Goal: Information Seeking & Learning: Learn about a topic

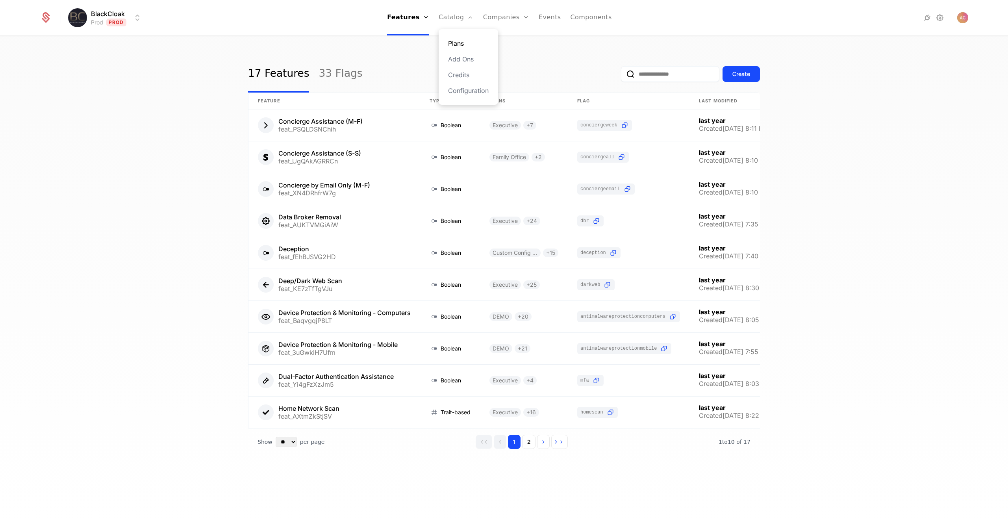
click at [463, 46] on link "Plans" at bounding box center [468, 43] width 41 height 9
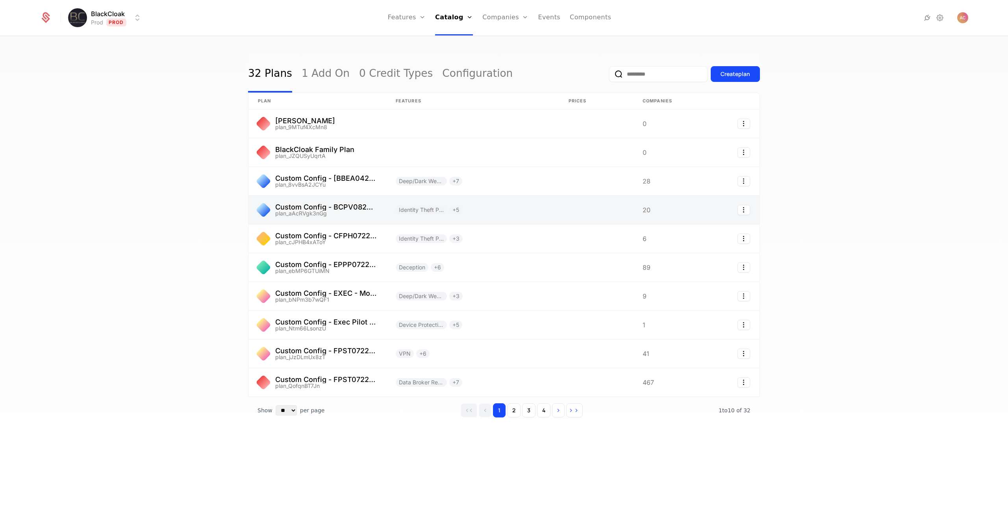
click at [344, 202] on link at bounding box center [317, 210] width 138 height 28
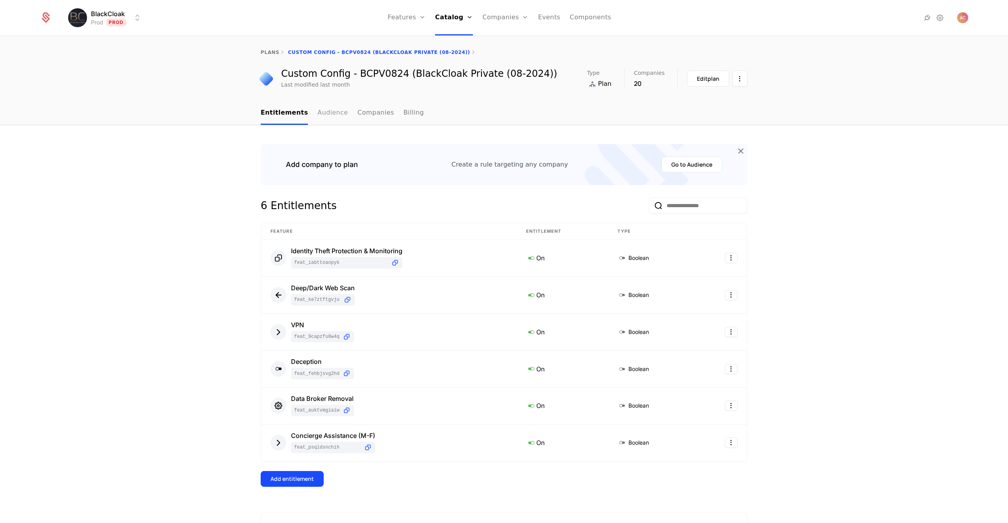
click at [328, 115] on link "Audience" at bounding box center [332, 113] width 31 height 23
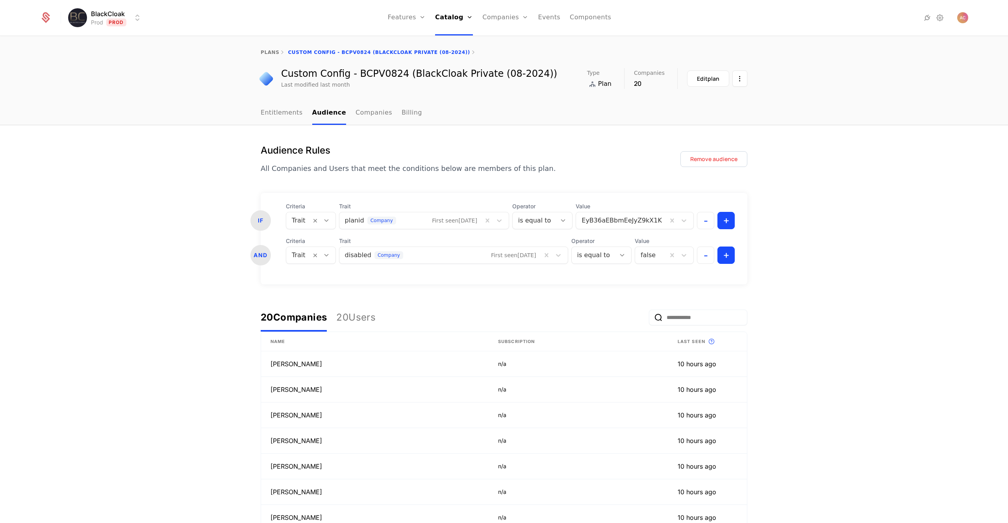
click at [347, 73] on div "Custom Config - BCPV0824 (BlackCloak Private (08-2024))" at bounding box center [419, 73] width 276 height 9
drag, startPoint x: 279, startPoint y: 73, endPoint x: 547, endPoint y: 78, distance: 267.3
click at [547, 78] on div "Custom Config - BCPV0824 (BlackCloak Private (08-2024)) Last modified last mont…" at bounding box center [504, 78] width 487 height 21
copy div "Custom Config - BCPV0824 (BlackCloak Private (08-2024))"
click at [269, 52] on link "plans" at bounding box center [270, 53] width 19 height 6
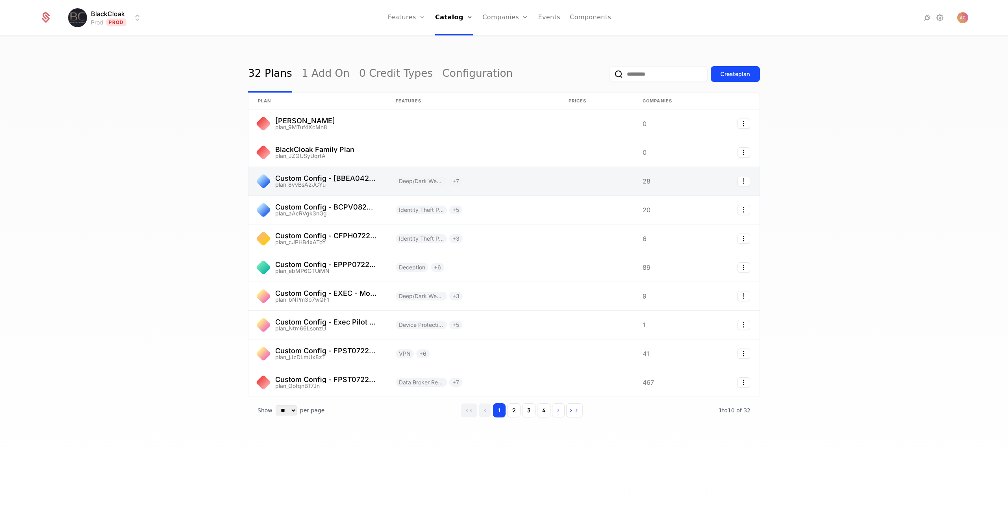
click at [313, 177] on link at bounding box center [317, 181] width 138 height 28
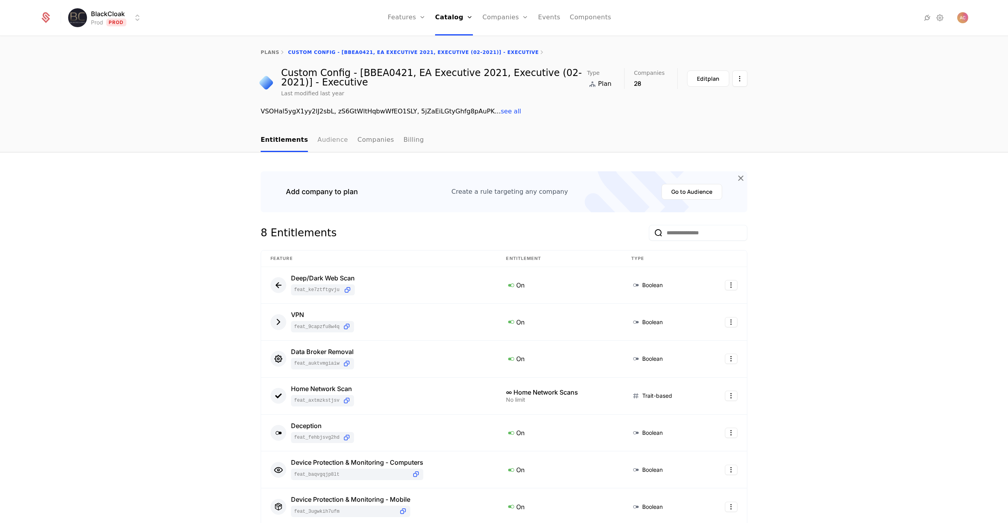
click at [327, 141] on link "Audience" at bounding box center [332, 140] width 31 height 23
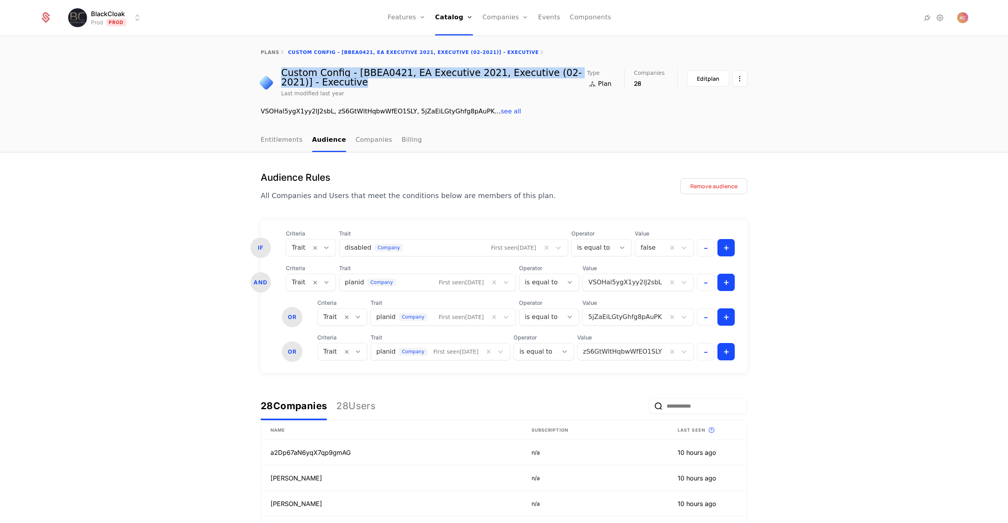
drag, startPoint x: 306, startPoint y: 81, endPoint x: 280, endPoint y: 73, distance: 27.4
click at [281, 73] on div "Custom Config - [BBEA0421, EA Executive 2021, Executive (02-2021)] - Executive" at bounding box center [434, 77] width 306 height 19
copy div "Custom Config - [BBEA0421, EA Executive 2021, Executive (02-2021)] - Executive"
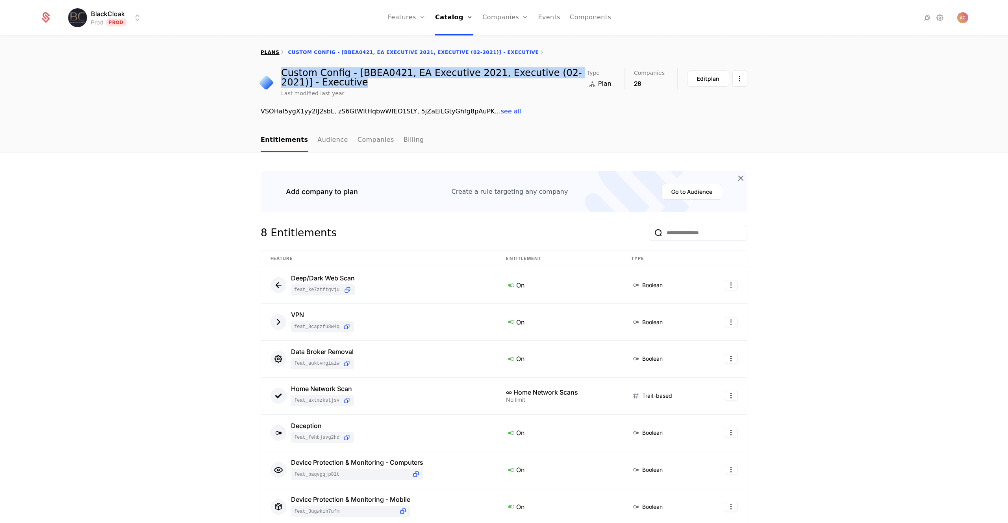
click at [268, 53] on link "plans" at bounding box center [270, 53] width 19 height 6
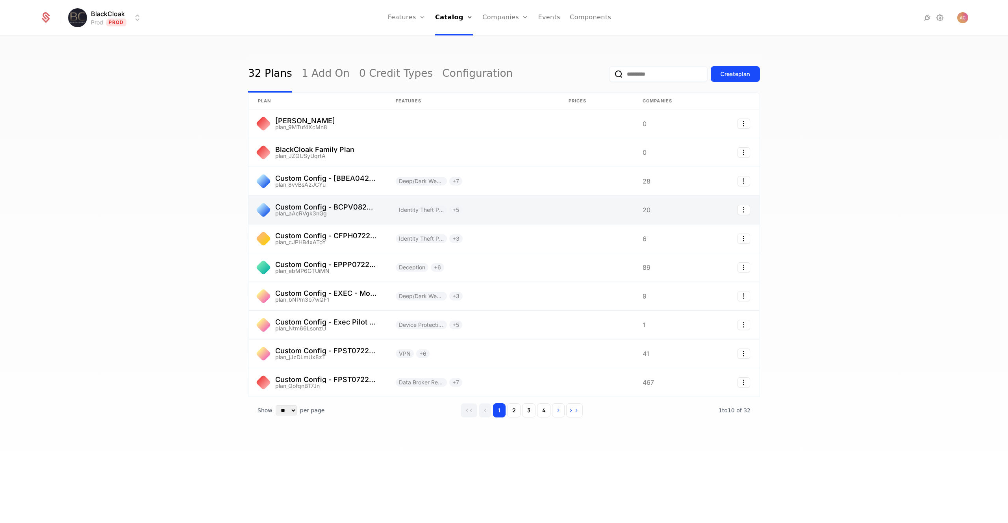
click at [339, 204] on link at bounding box center [317, 210] width 138 height 28
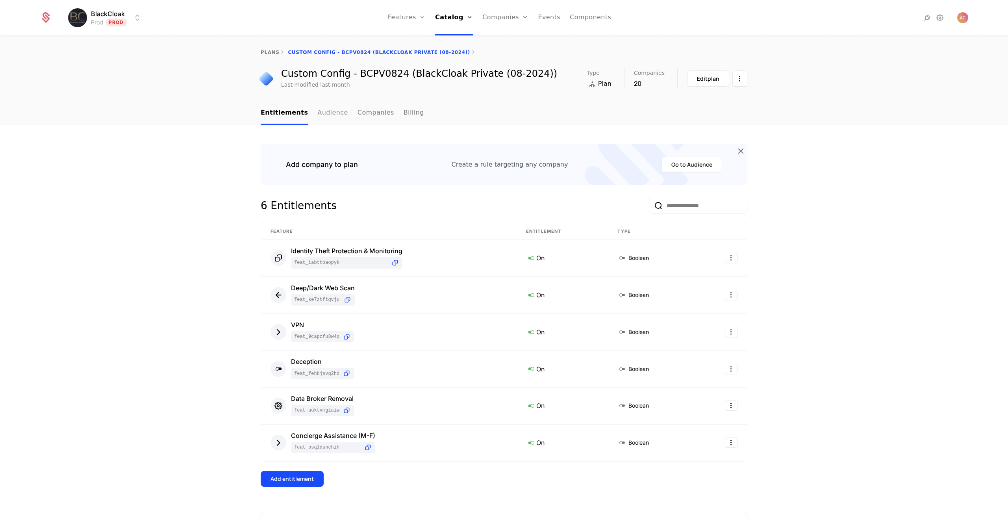
click at [317, 117] on link "Audience" at bounding box center [332, 113] width 31 height 23
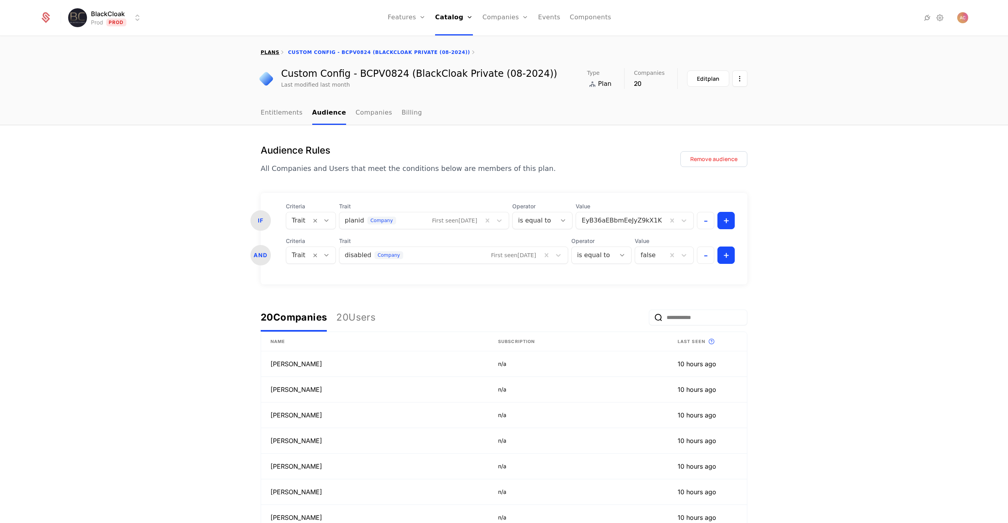
click at [270, 50] on link "plans" at bounding box center [270, 53] width 19 height 6
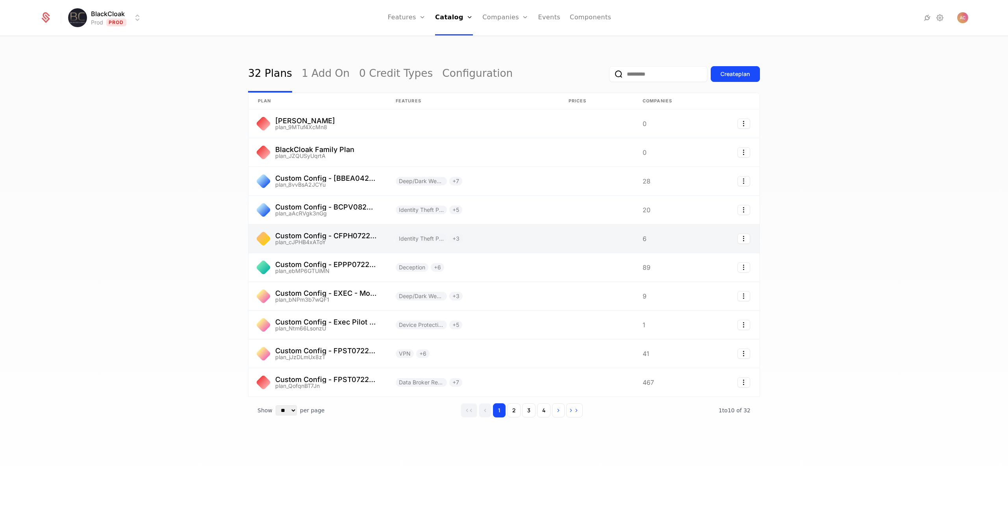
click at [330, 233] on link at bounding box center [317, 238] width 138 height 28
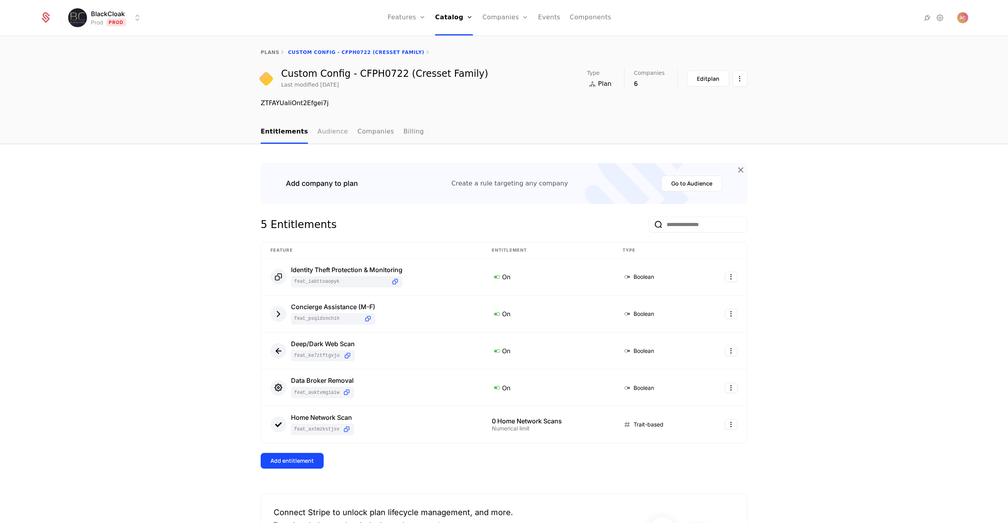
click at [325, 135] on link "Audience" at bounding box center [332, 131] width 31 height 23
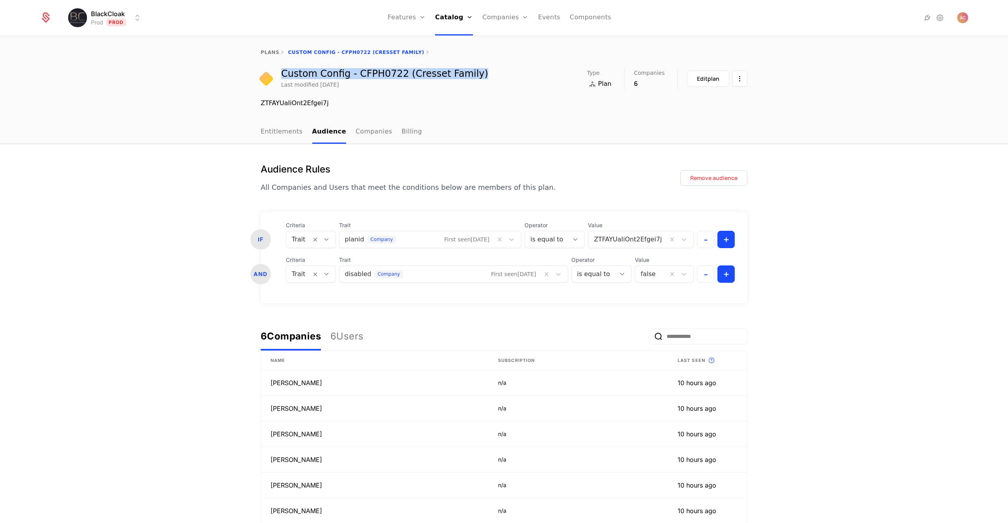
drag, startPoint x: 462, startPoint y: 74, endPoint x: 280, endPoint y: 74, distance: 181.9
click at [280, 74] on div "Custom Config - CFPH0722 (Cresset Family) Last modified 3 months ago Type Plan …" at bounding box center [504, 78] width 487 height 21
copy div "Custom Config - CFPH0722 (Cresset Family)"
click at [266, 48] on div "plans Custom Config - CFPH0722 (Cresset Family)" at bounding box center [504, 52] width 1008 height 31
click at [265, 52] on link "plans" at bounding box center [270, 53] width 19 height 6
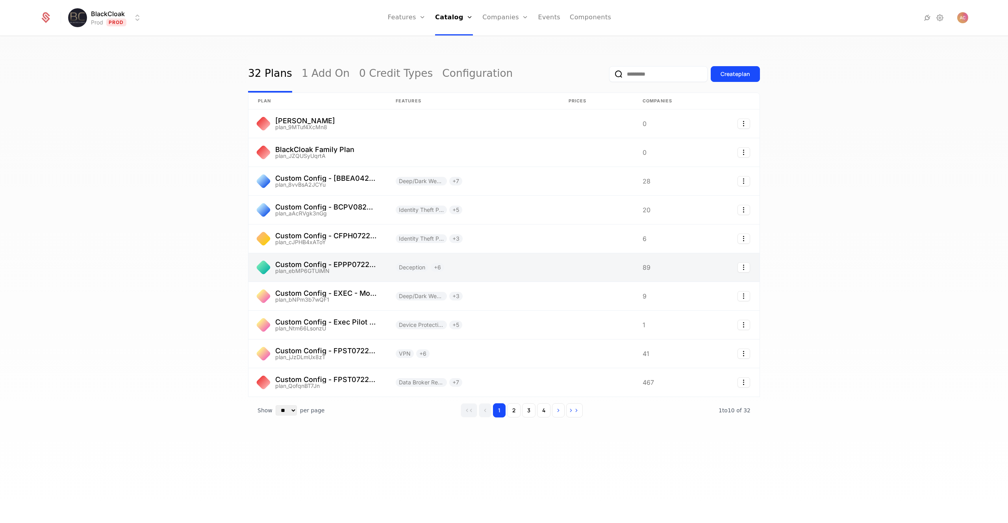
click at [346, 264] on link at bounding box center [317, 267] width 138 height 28
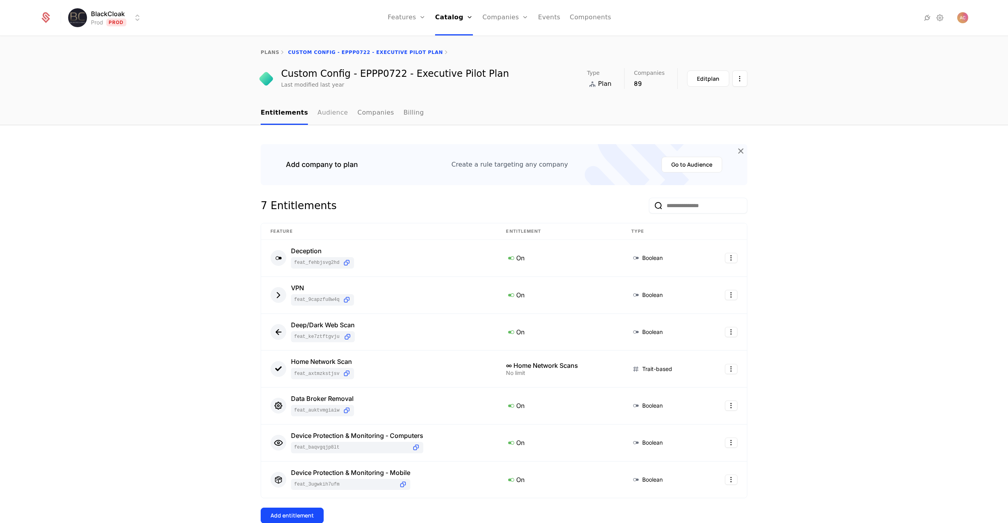
click at [324, 113] on link "Audience" at bounding box center [332, 113] width 31 height 23
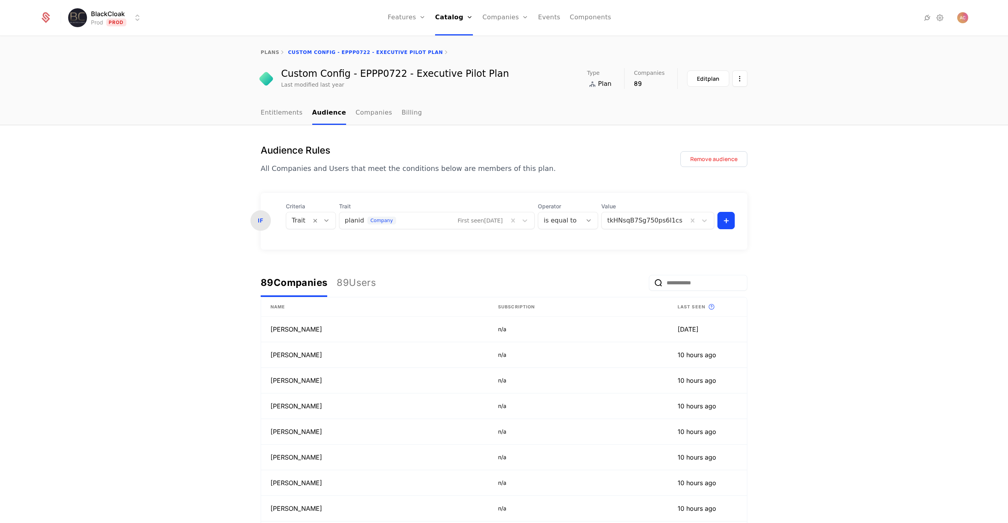
click at [365, 74] on div "Custom Config - EPPP0722 - Executive Pilot Plan" at bounding box center [395, 73] width 228 height 9
copy div "Custom Config - EPPP0722 - Executive Pilot Plan"
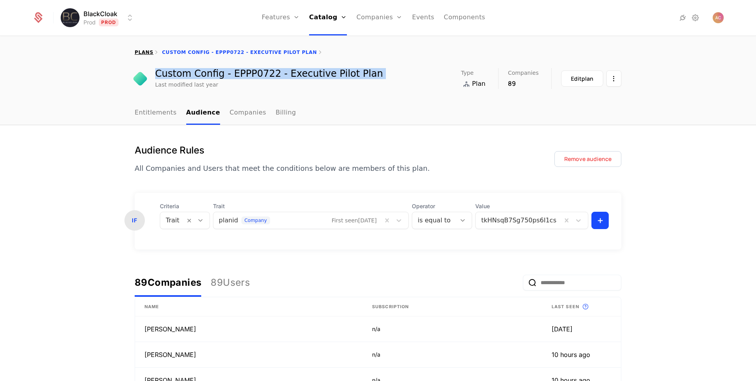
click at [143, 53] on link "plans" at bounding box center [144, 53] width 19 height 6
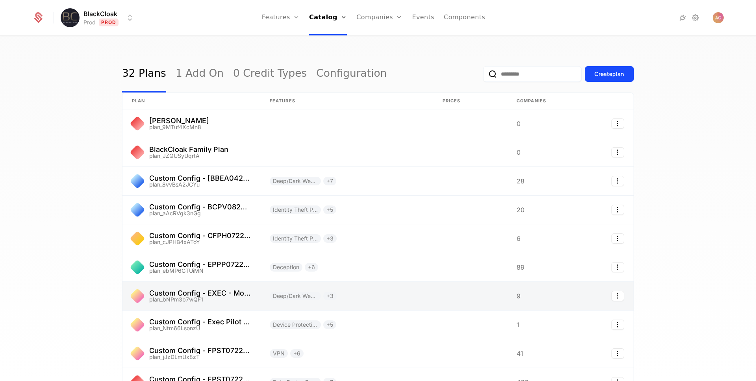
click at [206, 294] on link at bounding box center [191, 296] width 138 height 28
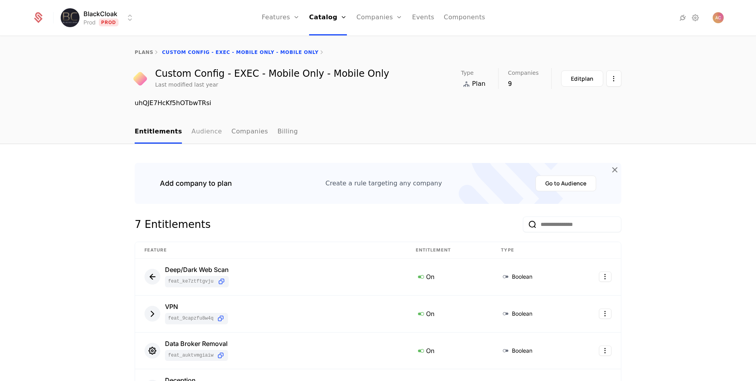
click at [191, 135] on link "Audience" at bounding box center [206, 131] width 31 height 23
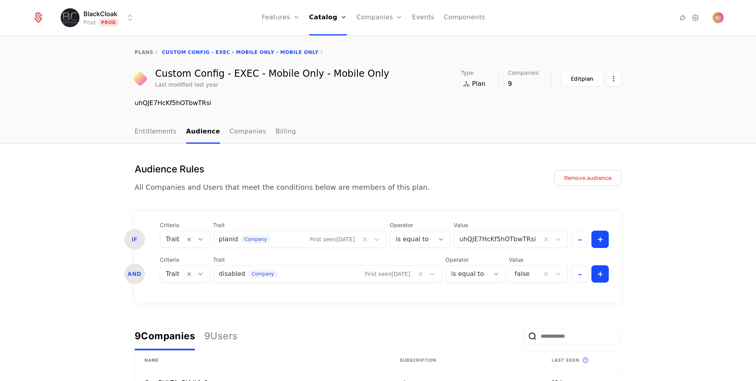
click at [220, 74] on div "Custom Config - EXEC - Mobile Only - Mobile Only" at bounding box center [272, 73] width 234 height 9
copy div "Custom Config - EXEC - Mobile Only - Mobile Only"
click at [130, 54] on div "plans Custom Config - EXEC - Mobile Only - Mobile Only" at bounding box center [378, 52] width 512 height 6
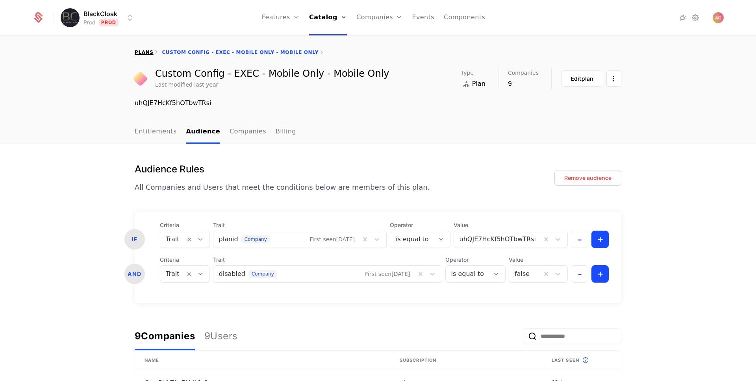
click at [136, 52] on link "plans" at bounding box center [144, 53] width 19 height 6
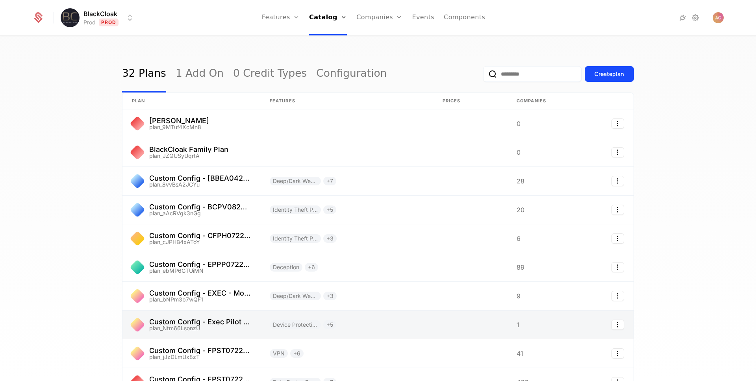
click at [189, 324] on link at bounding box center [191, 325] width 138 height 28
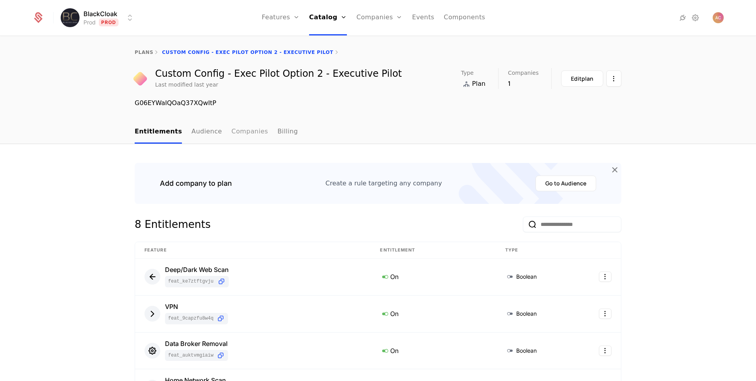
click at [234, 131] on link "Companies" at bounding box center [249, 131] width 37 height 23
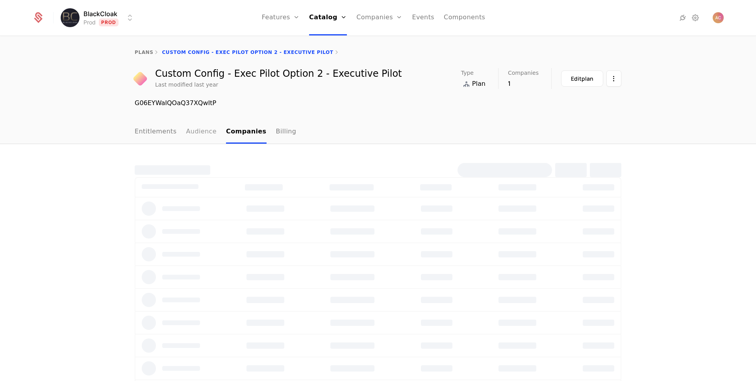
click at [203, 131] on link "Audience" at bounding box center [201, 131] width 31 height 23
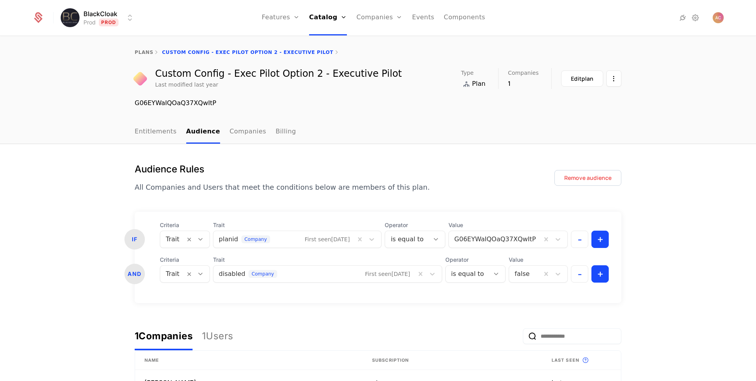
click at [303, 70] on div "Custom Config - Exec Pilot Option 2 - Executive Pilot" at bounding box center [278, 73] width 246 height 9
copy div "Custom Config - Exec Pilot Option 2 - Executive Pilot"
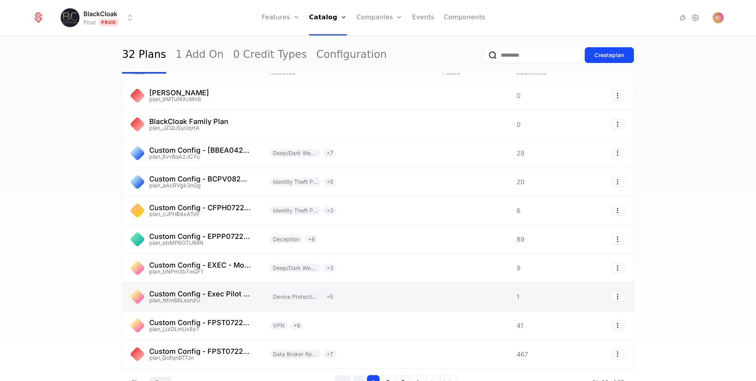
scroll to position [82, 0]
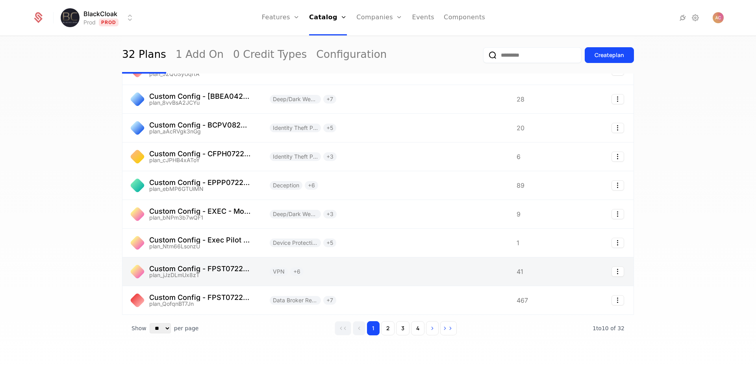
click at [209, 269] on link at bounding box center [191, 271] width 138 height 28
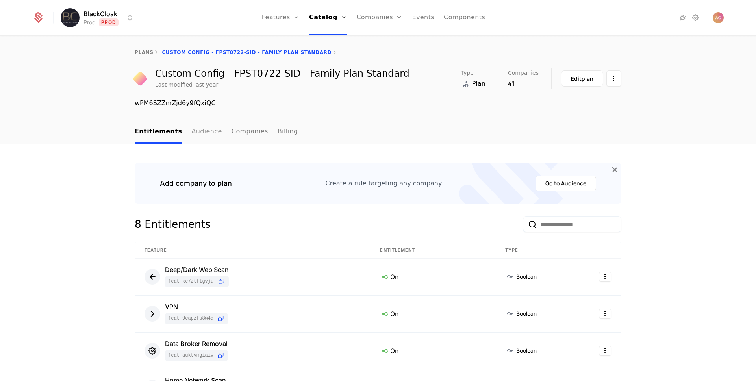
click at [191, 131] on link "Audience" at bounding box center [206, 131] width 31 height 23
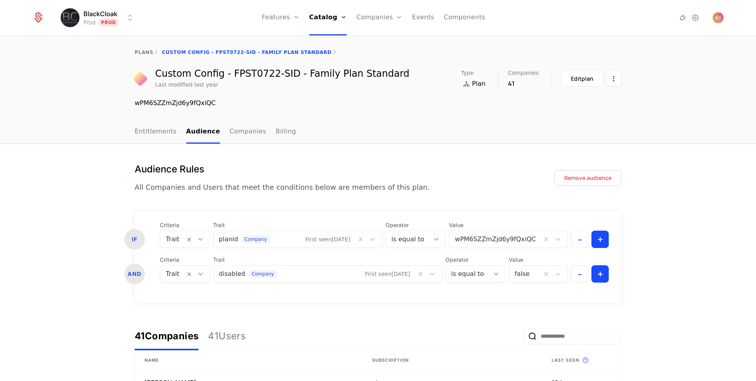
click at [201, 75] on div "Custom Config - FPST0722-SID - Family Plan Standard" at bounding box center [282, 73] width 254 height 9
click at [360, 63] on div "plans Custom Config - FPST0722-SID - Family Plan Standard" at bounding box center [378, 52] width 756 height 31
drag, startPoint x: 380, startPoint y: 72, endPoint x: 154, endPoint y: 72, distance: 226.3
click at [154, 72] on div "Custom Config - FPST0722-SID - Family Plan Standard Last modified last year Typ…" at bounding box center [378, 78] width 487 height 21
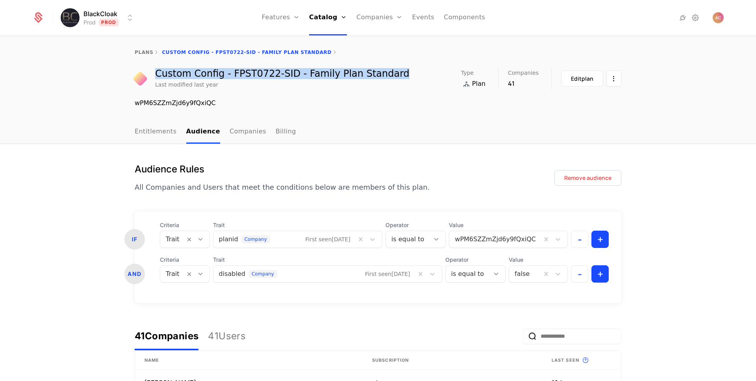
copy div "Custom Config - FPST0722-SID - Family Plan Standard"
click at [142, 50] on link "plans" at bounding box center [144, 53] width 19 height 6
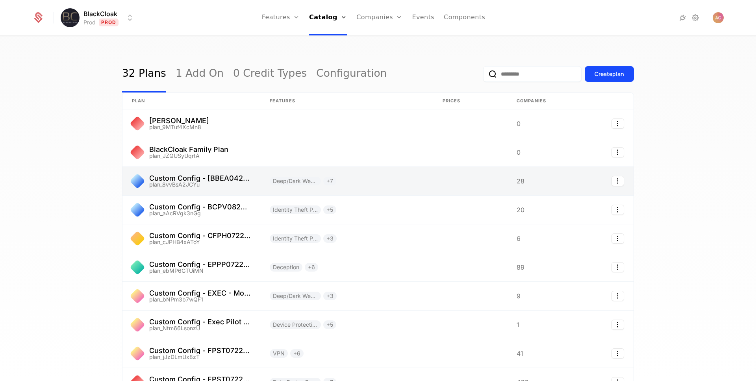
scroll to position [41, 0]
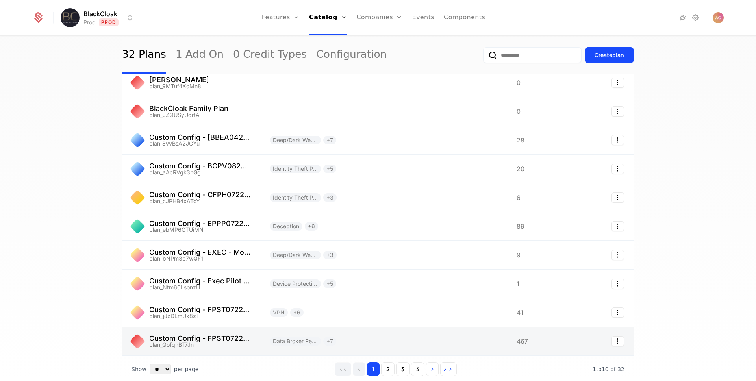
click at [200, 339] on link at bounding box center [191, 341] width 138 height 28
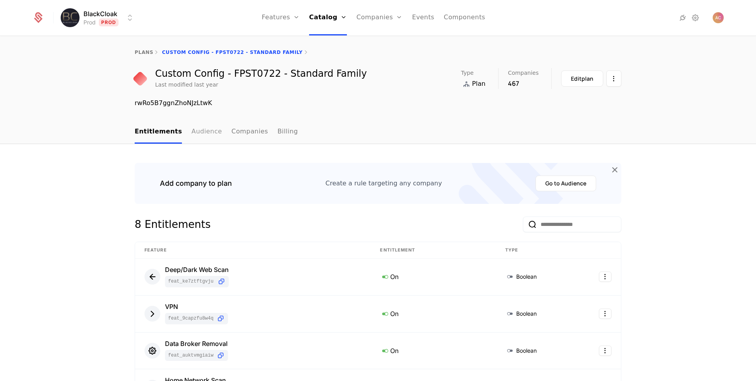
click at [194, 129] on link "Audience" at bounding box center [206, 131] width 31 height 23
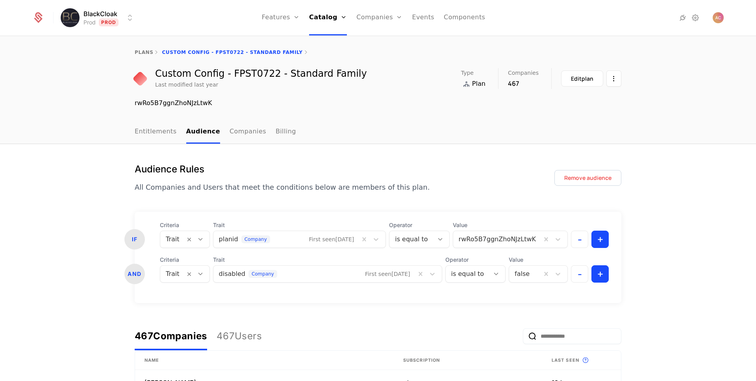
click at [270, 74] on div "Custom Config - FPST0722 - Standard Family" at bounding box center [261, 73] width 212 height 9
click at [142, 53] on link "plans" at bounding box center [144, 53] width 19 height 6
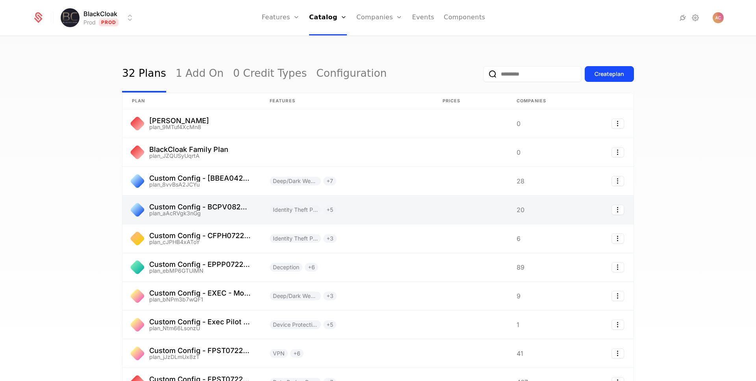
scroll to position [82, 0]
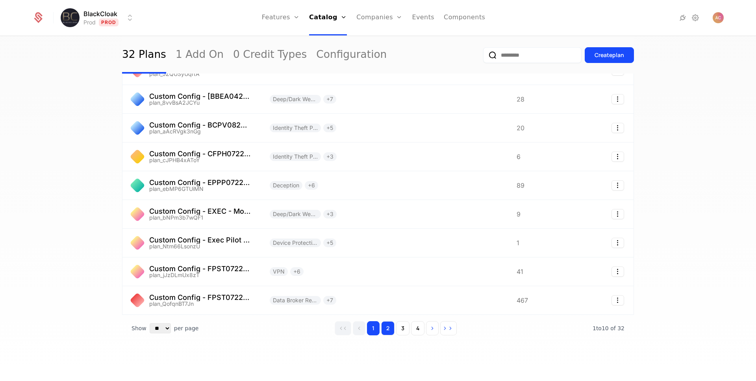
click at [385, 328] on button "2" at bounding box center [387, 328] width 13 height 14
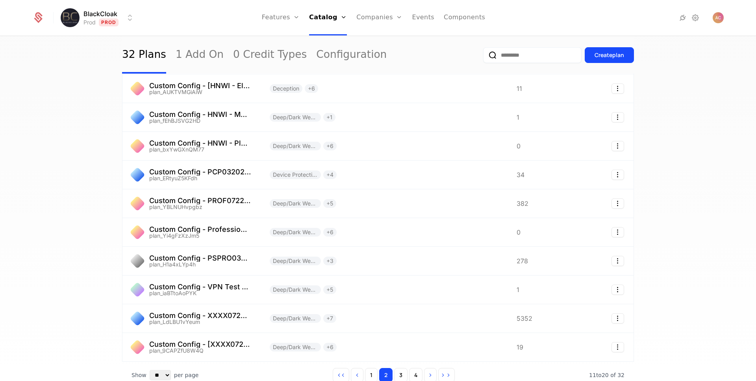
scroll to position [63, 0]
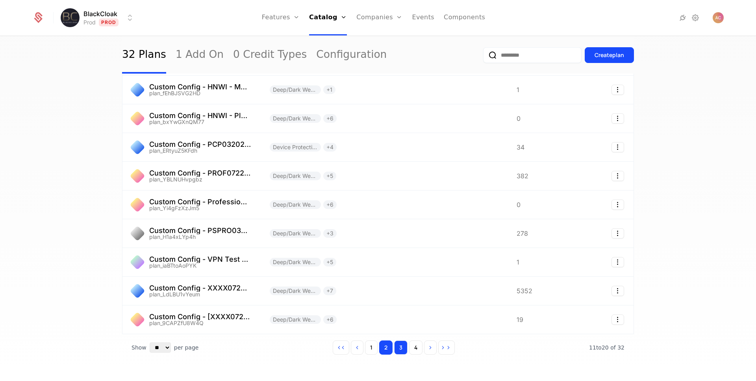
click at [400, 346] on button "3" at bounding box center [400, 347] width 13 height 14
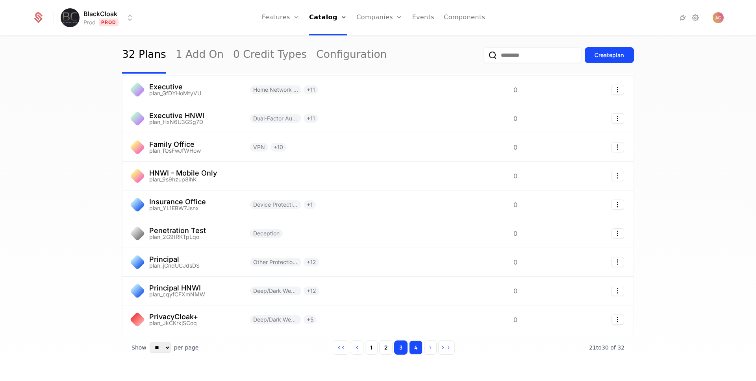
click at [410, 346] on button "4" at bounding box center [415, 347] width 13 height 14
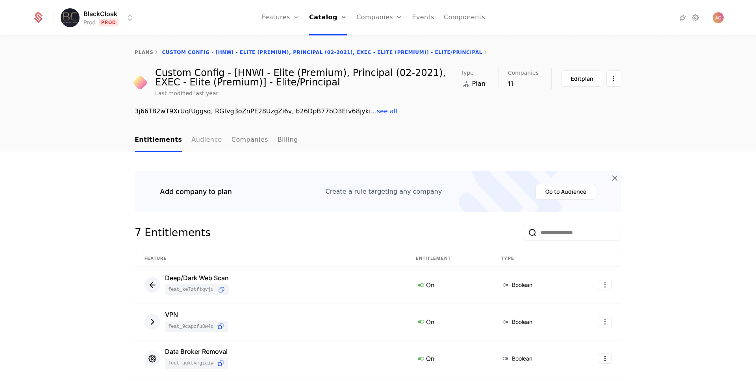
click at [197, 139] on link "Audience" at bounding box center [206, 140] width 31 height 23
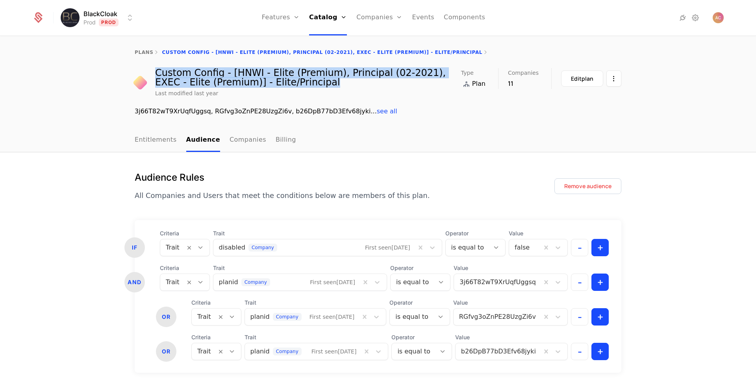
drag, startPoint x: 275, startPoint y: 83, endPoint x: 152, endPoint y: 74, distance: 123.1
click at [155, 74] on div "Custom Config - [HNWI - Elite (Premium), Principal (02-2021), EXEC - Elite (Pre…" at bounding box center [308, 77] width 306 height 19
copy div "Custom Config - [HNWI - Elite (Premium), Principal (02-2021), EXEC - Elite (Pre…"
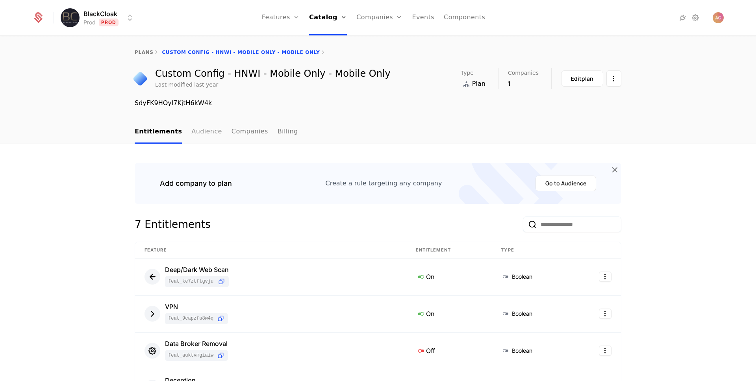
click at [192, 131] on link "Audience" at bounding box center [206, 131] width 31 height 23
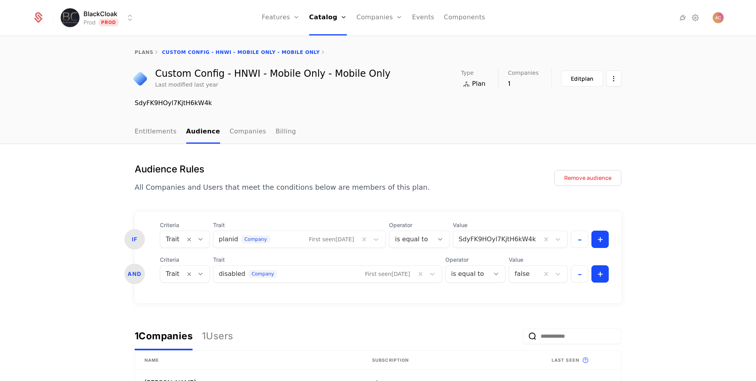
click at [235, 76] on div "Custom Config - HNWI - Mobile Only - Mobile Only" at bounding box center [272, 73] width 235 height 9
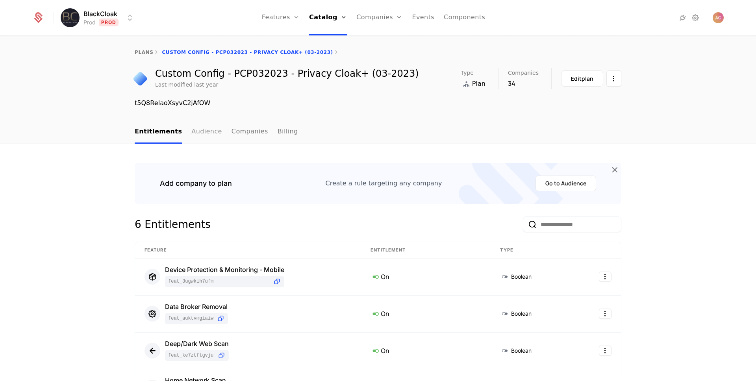
click at [191, 133] on link "Audience" at bounding box center [206, 131] width 31 height 23
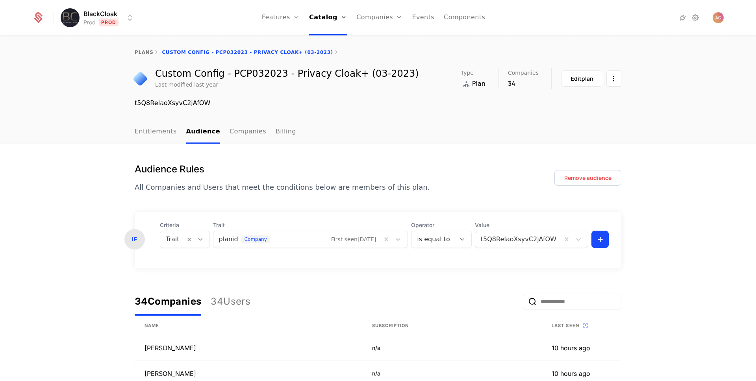
click at [255, 71] on div "Custom Config - PCP032023 - Privacy Cloak+ (03-2023)" at bounding box center [287, 73] width 264 height 9
copy div "Custom Config - PCP032023 - Privacy Cloak+ (03-2023)"
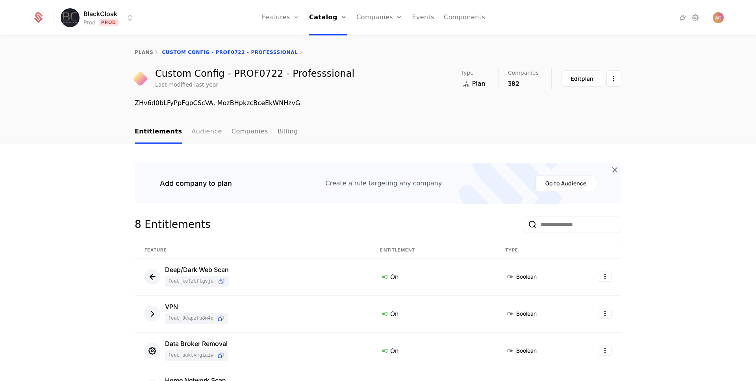
click at [198, 135] on link "Audience" at bounding box center [206, 131] width 31 height 23
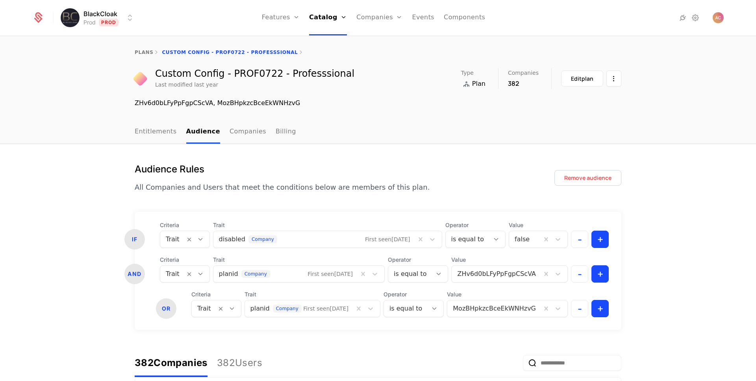
click at [189, 73] on div "Custom Config - PROF0722 - Professsional" at bounding box center [254, 73] width 199 height 9
copy div "Custom Config - PROF0722 - Professsional"
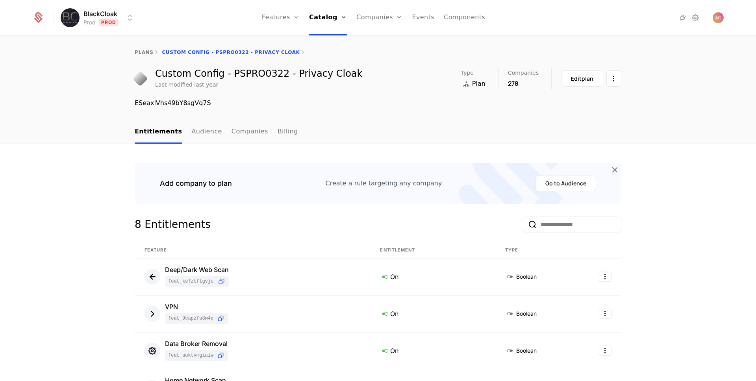
click at [211, 135] on ul "Entitlements Audience Companies Billing" at bounding box center [216, 131] width 163 height 23
click at [199, 134] on link "Audience" at bounding box center [206, 131] width 31 height 23
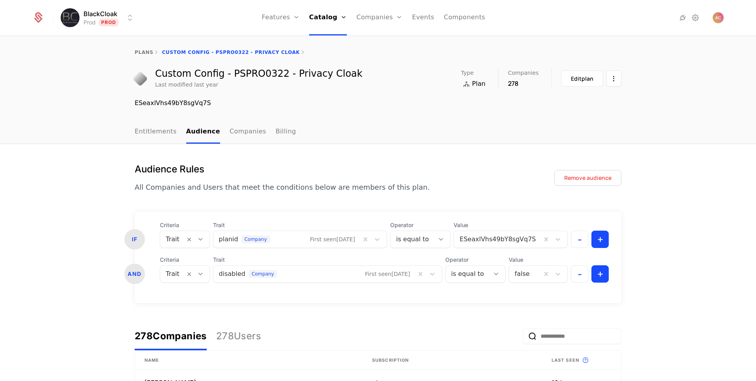
click at [248, 74] on div "Custom Config - PSPRO0322 - Privacy Cloak" at bounding box center [258, 73] width 207 height 9
copy div "Custom Config - PSPRO0322 - Privacy Cloak"
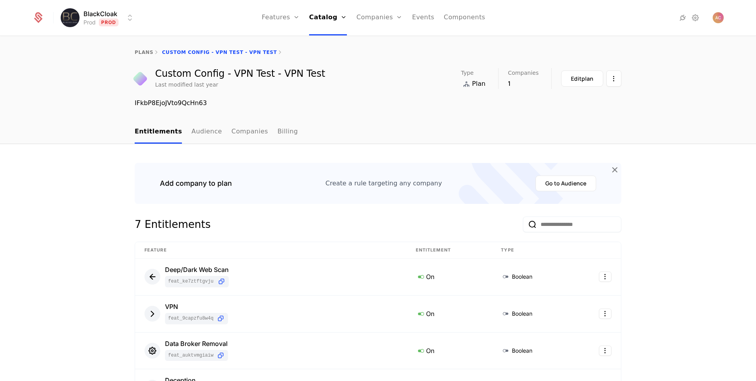
scroll to position [74, 0]
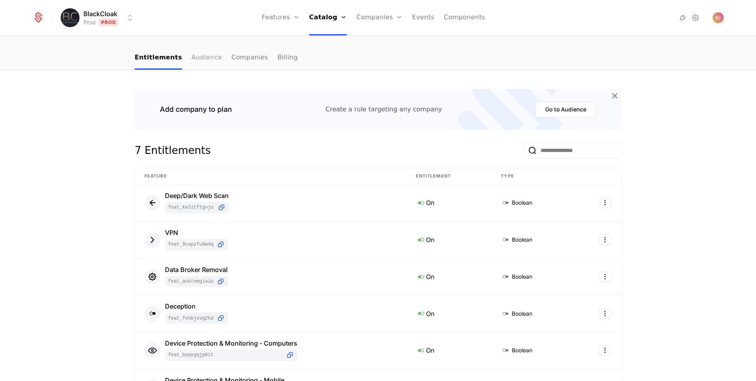
click at [195, 63] on link "Audience" at bounding box center [206, 57] width 31 height 23
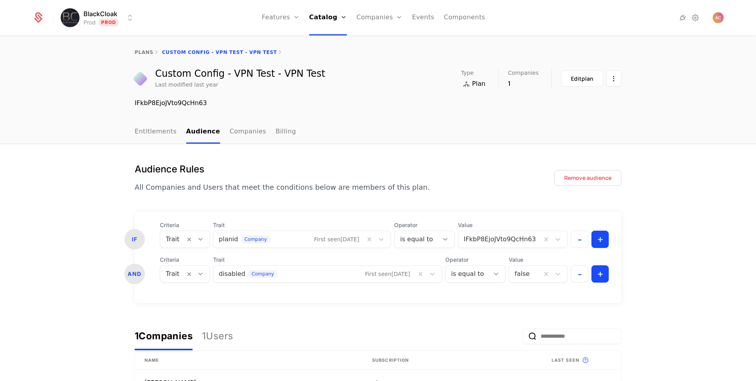
click at [225, 71] on div "Custom Config - VPN Test - VPN Test" at bounding box center [240, 73] width 170 height 9
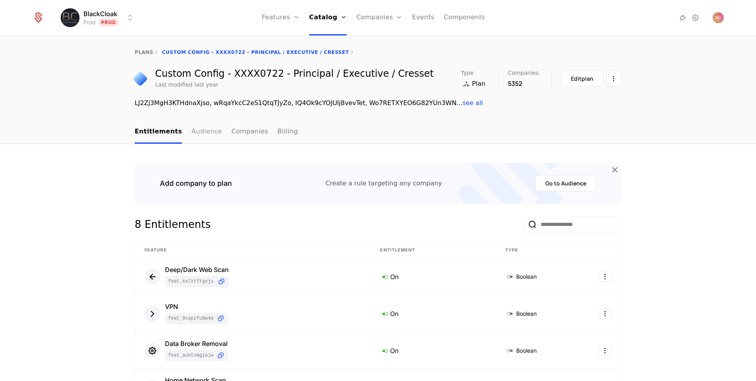
click at [191, 133] on link "Audience" at bounding box center [206, 131] width 31 height 23
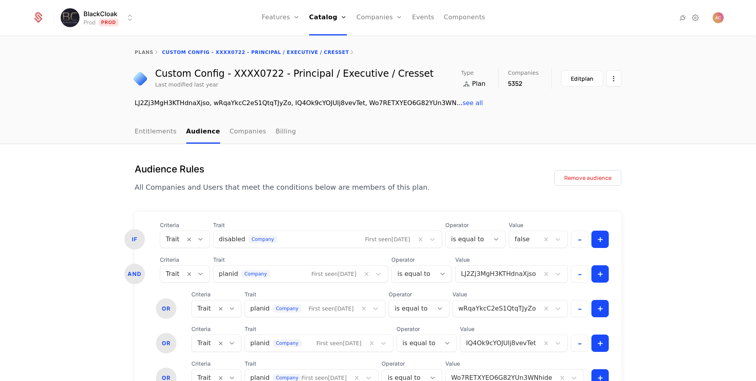
click at [210, 73] on div "Custom Config - XXXX0722 - Principal / Executive / Cresset" at bounding box center [294, 73] width 278 height 9
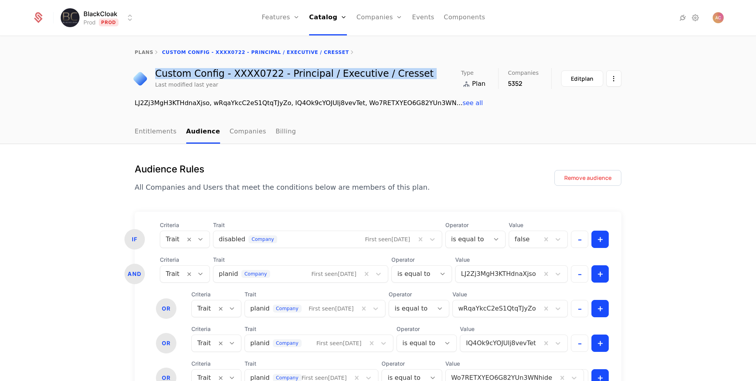
click at [210, 73] on div "Custom Config - XXXX0722 - Principal / Executive / Cresset" at bounding box center [294, 73] width 278 height 9
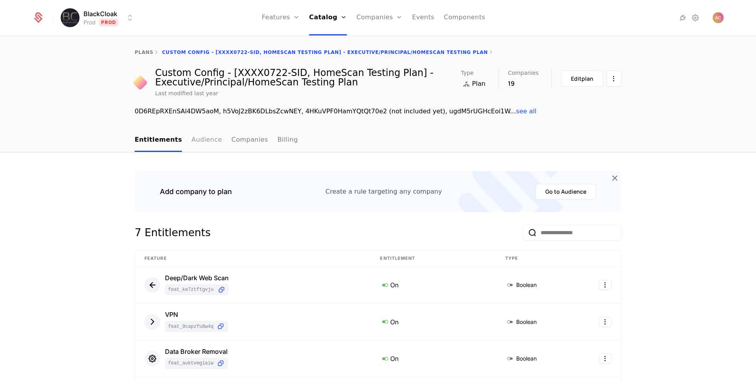
click at [202, 139] on link "Audience" at bounding box center [206, 140] width 31 height 23
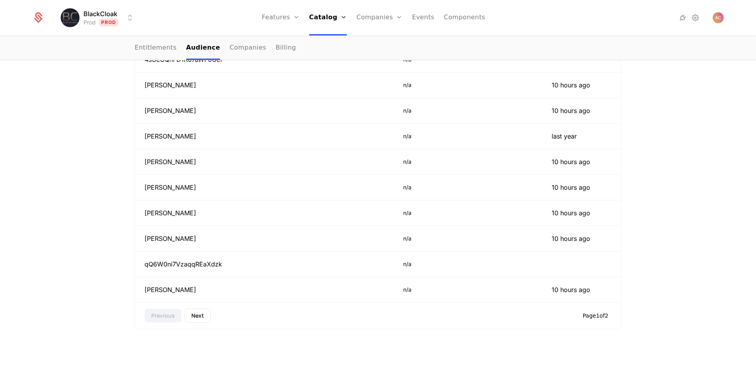
scroll to position [480, 0]
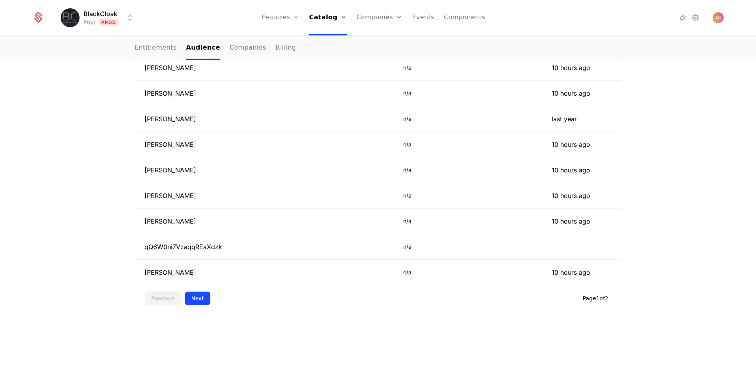
click at [199, 303] on button "Next" at bounding box center [198, 298] width 26 height 14
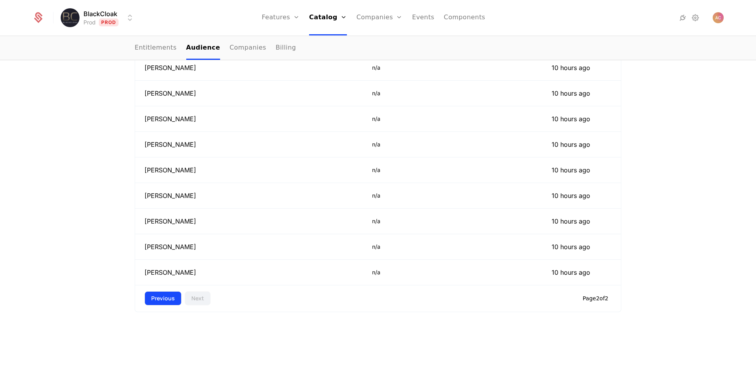
click at [166, 300] on button "Previous" at bounding box center [162, 298] width 37 height 14
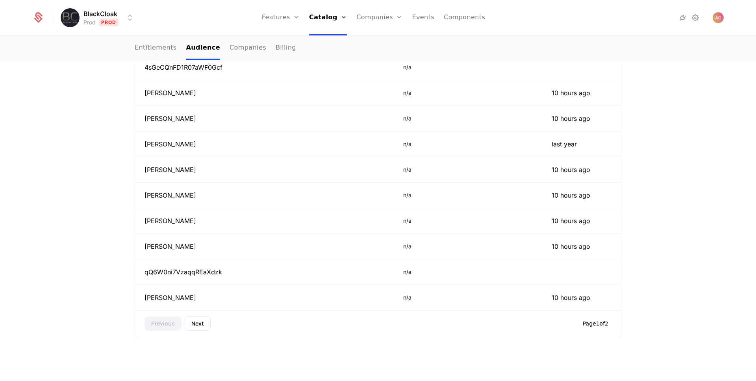
click at [104, 265] on div "Audience Rules All Companies and Users that meet the conditions below are membe…" at bounding box center [378, 52] width 756 height 709
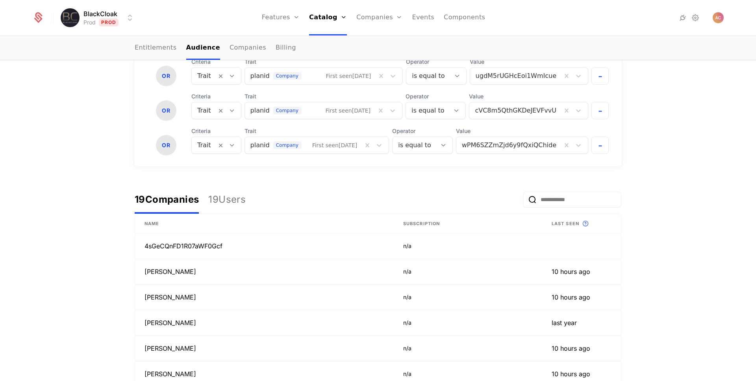
scroll to position [0, 0]
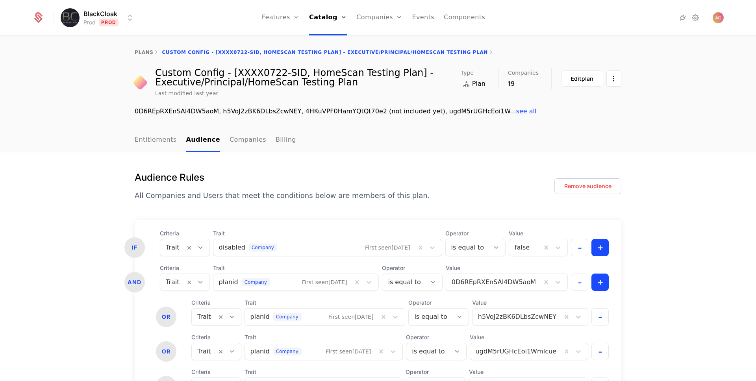
click at [237, 72] on div "Custom Config - [XXXX0722-SID, HomeScan Testing Plan] - Executive/Principal/Hom…" at bounding box center [308, 77] width 306 height 19
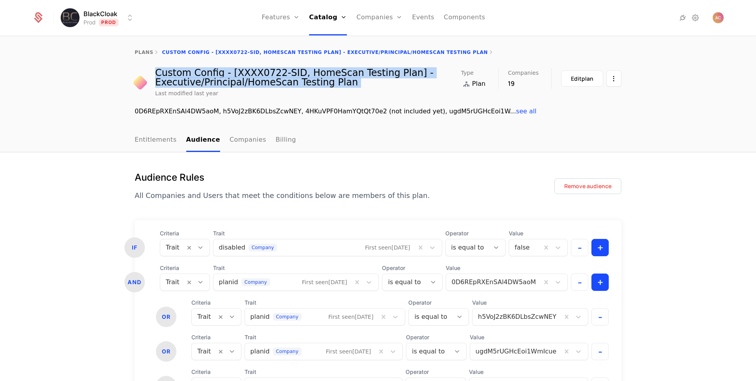
click at [237, 72] on div "Custom Config - [XXXX0722-SID, HomeScan Testing Plan] - Executive/Principal/Hom…" at bounding box center [308, 77] width 306 height 19
copy div "Custom Config - [XXXX0722-SID, HomeScan Testing Plan] - Executive/Principal/Hom…"
